Goal: Task Accomplishment & Management: Manage account settings

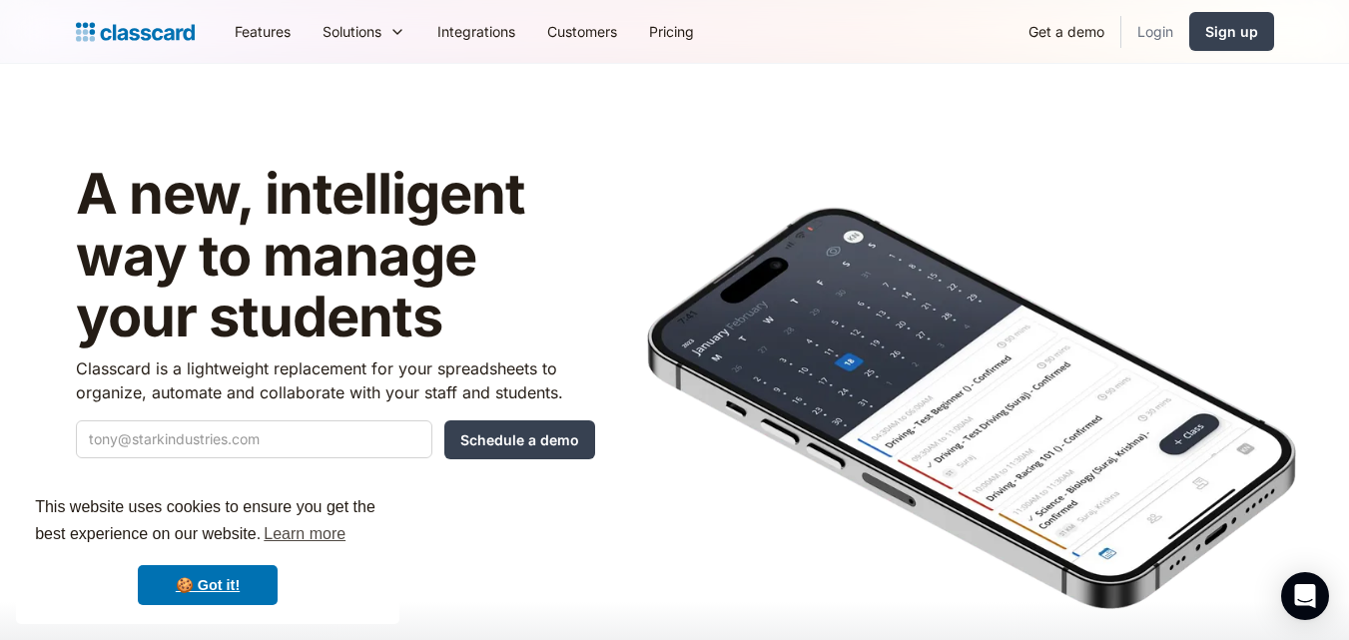
click at [1155, 36] on link "Login" at bounding box center [1155, 31] width 68 height 45
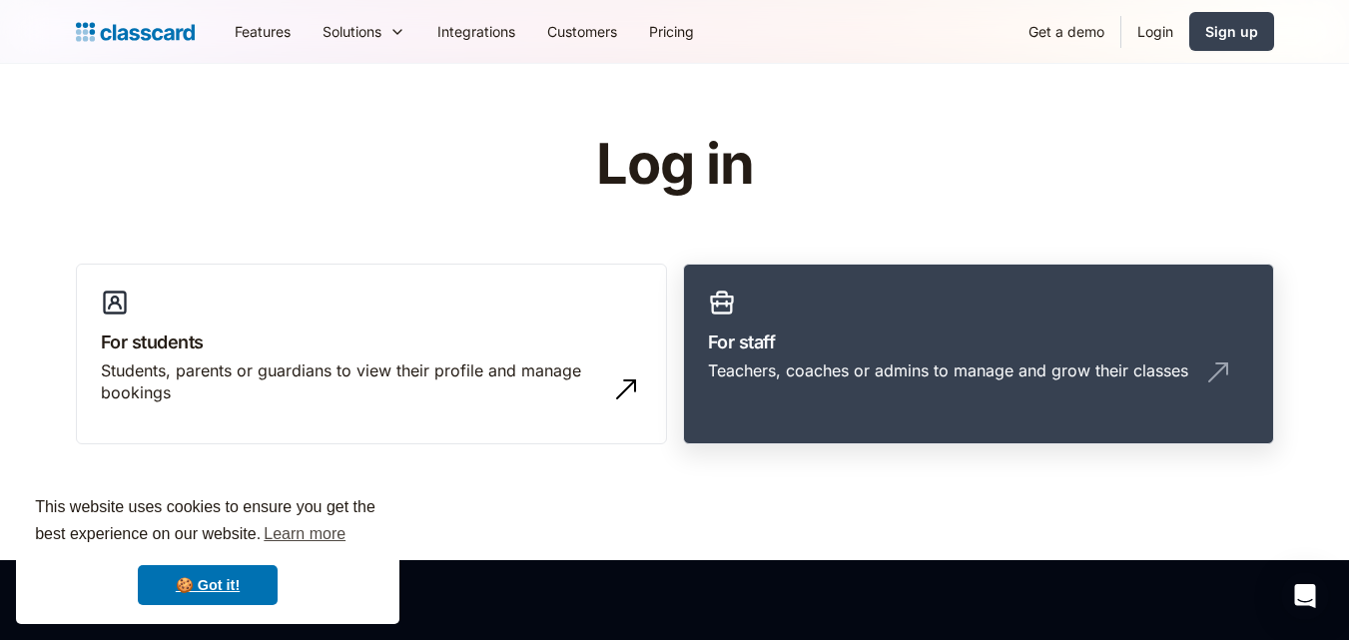
click at [1200, 359] on div "Teachers, coaches or admins to manage and grow their classes" at bounding box center [978, 378] width 541 height 38
click at [880, 321] on link "For staff Teachers, coaches or admins to manage and grow their classes" at bounding box center [978, 355] width 591 height 182
